Goal: Transaction & Acquisition: Purchase product/service

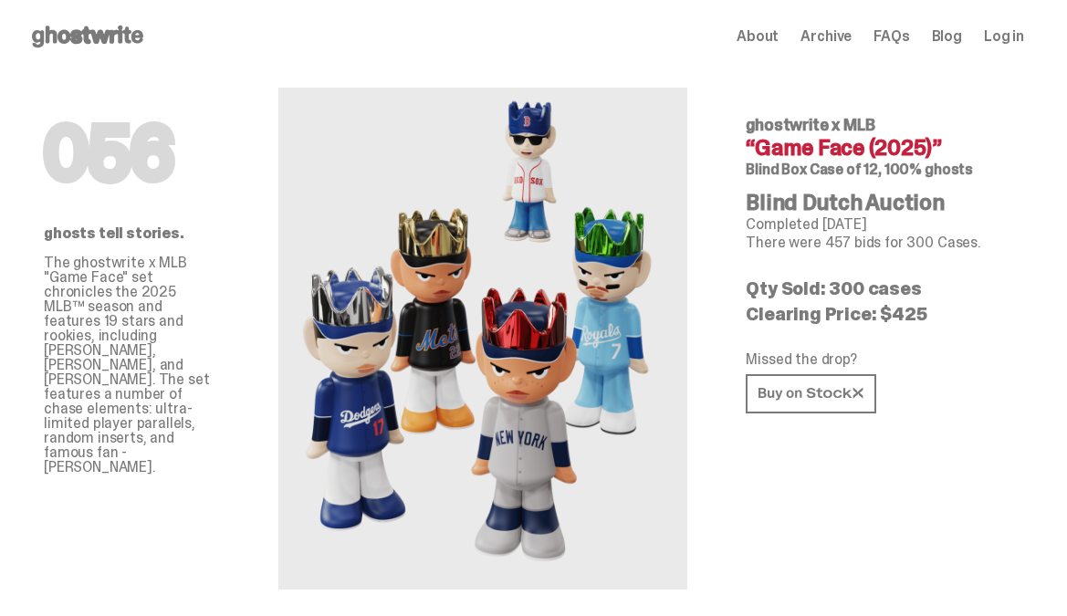
click at [110, 49] on icon at bounding box center [87, 36] width 117 height 29
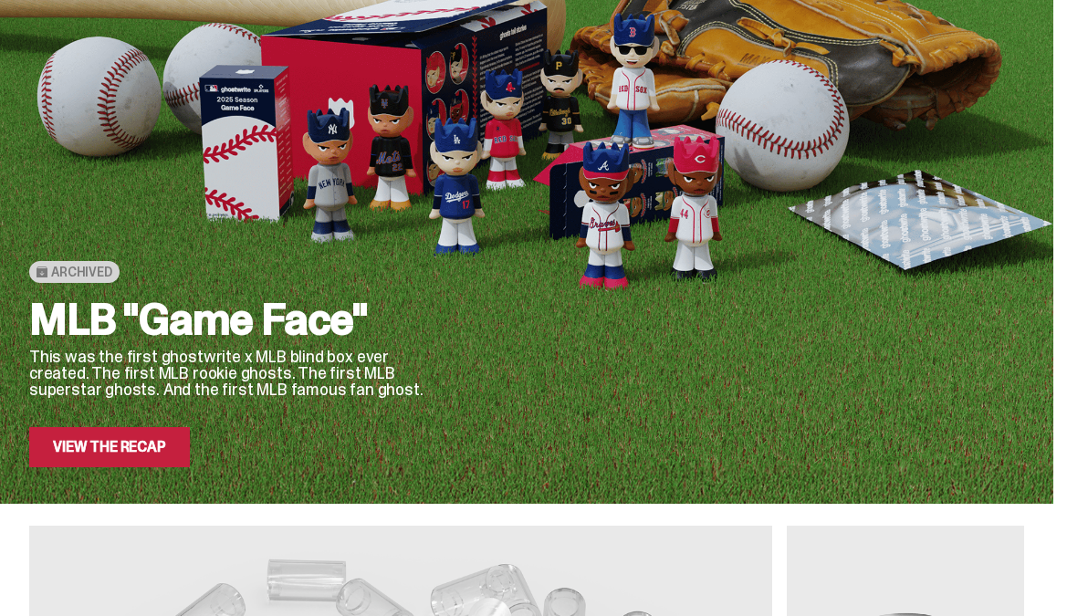
scroll to position [156, 0]
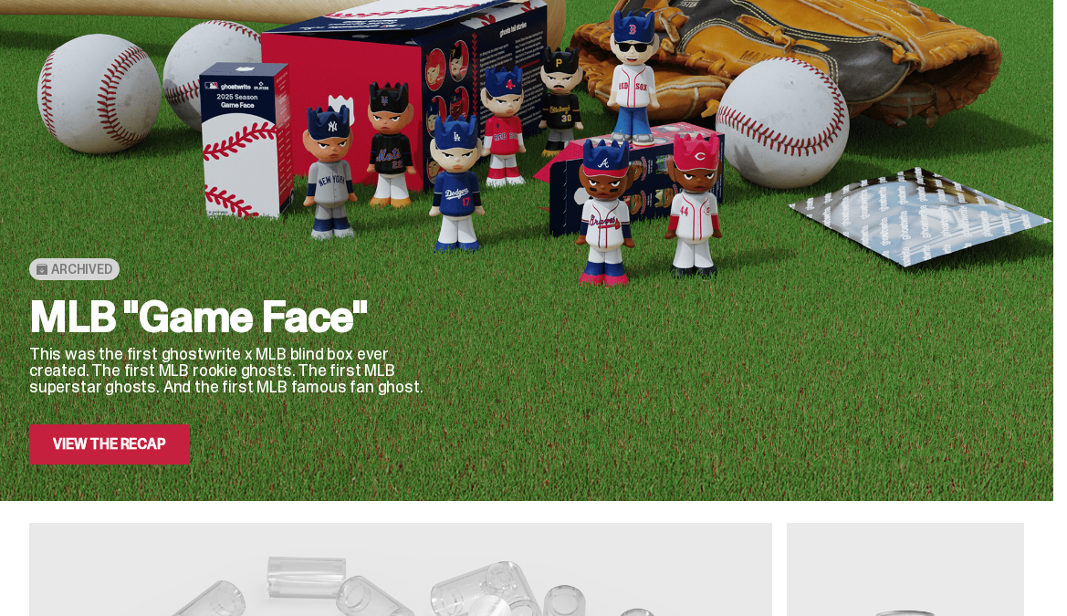
click at [146, 434] on link "View the Recap" at bounding box center [109, 444] width 161 height 40
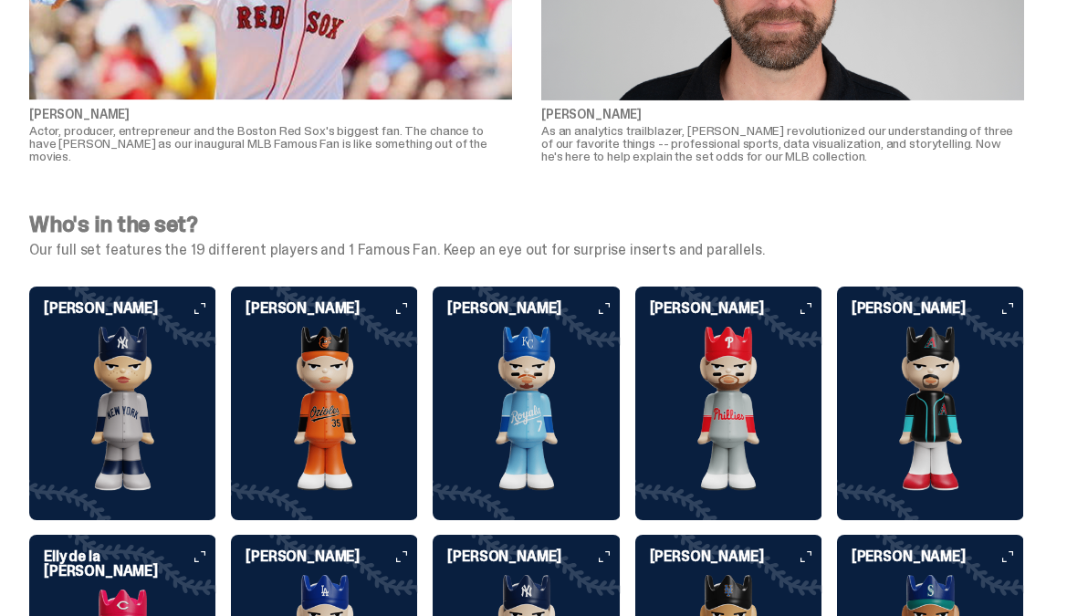
scroll to position [3937, 0]
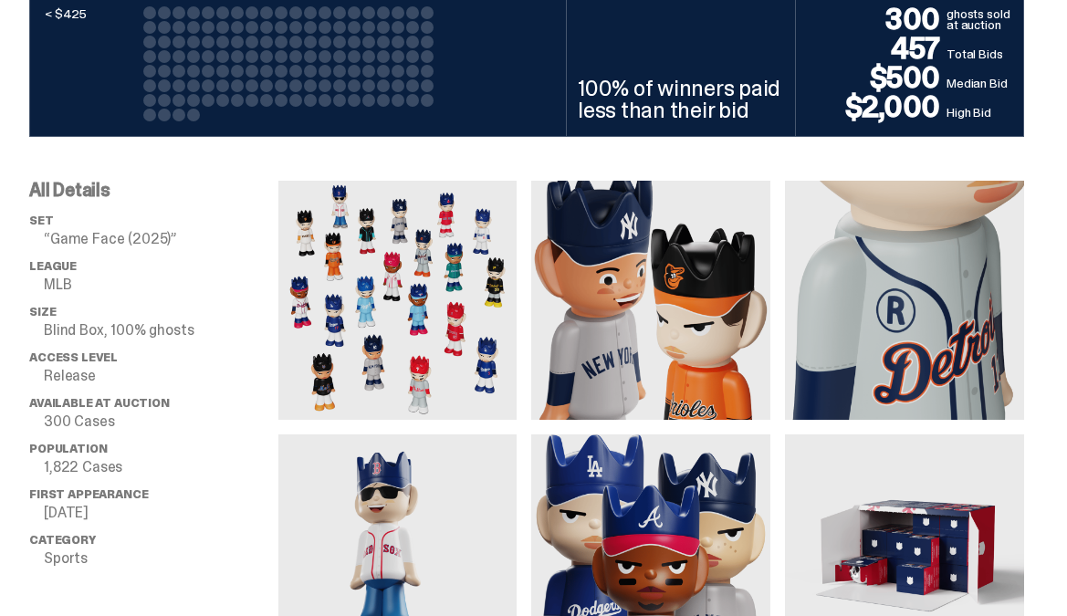
scroll to position [1103, 0]
